Goal: Task Accomplishment & Management: Use online tool/utility

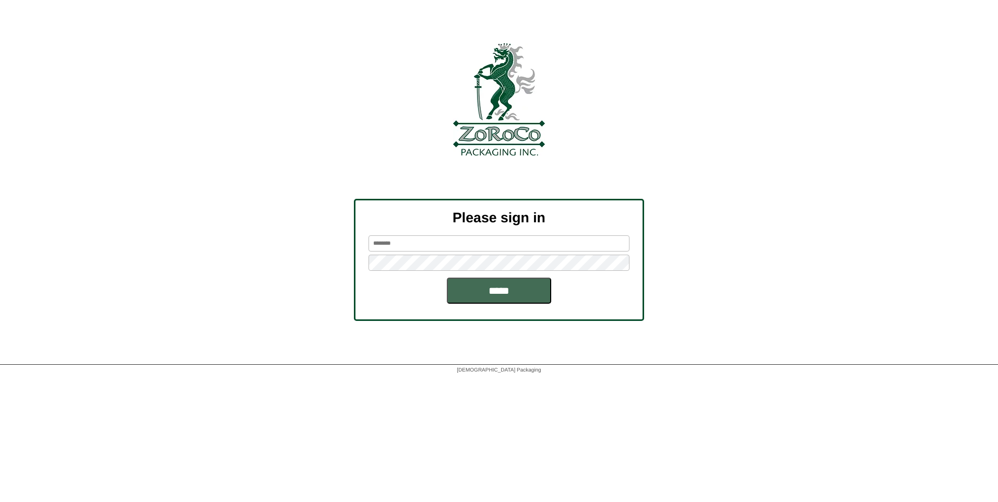
type input "********"
click at [486, 293] on input "*****" at bounding box center [499, 291] width 104 height 26
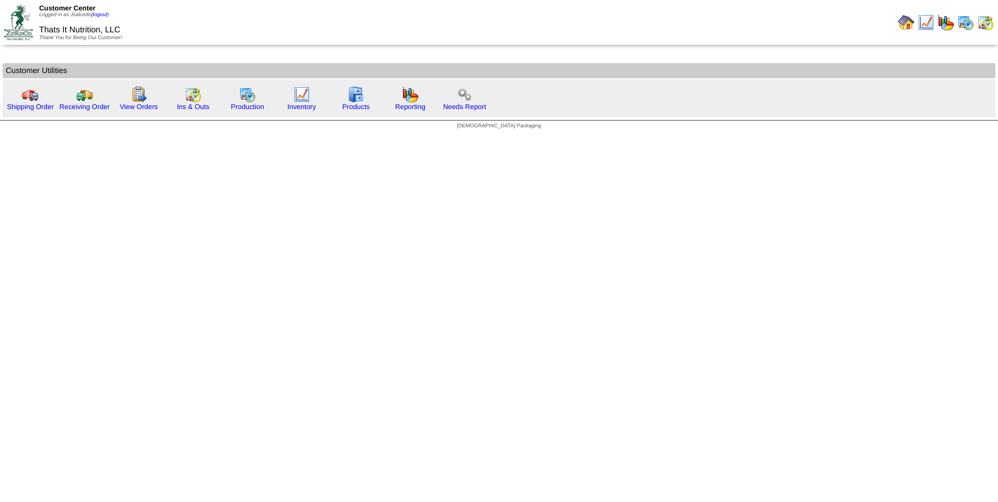
click at [233, 135] on html "Customer Center Logged in as Jsalcedo (logout) Thats It Nutrition, LLC Thank Yo…" at bounding box center [499, 67] width 998 height 135
click at [46, 105] on link "Shipping Order" at bounding box center [30, 107] width 47 height 8
